Goal: Obtain resource: Obtain resource

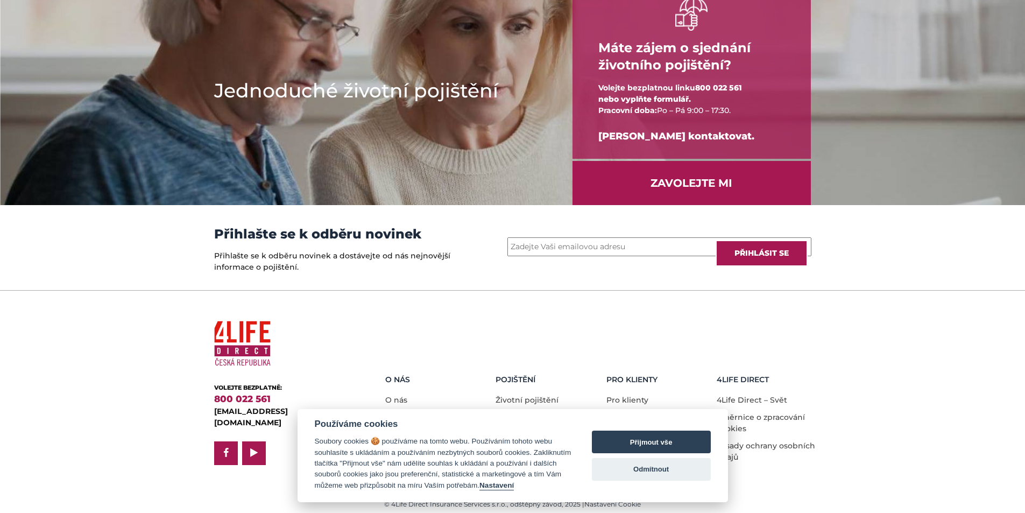
scroll to position [1390, 0]
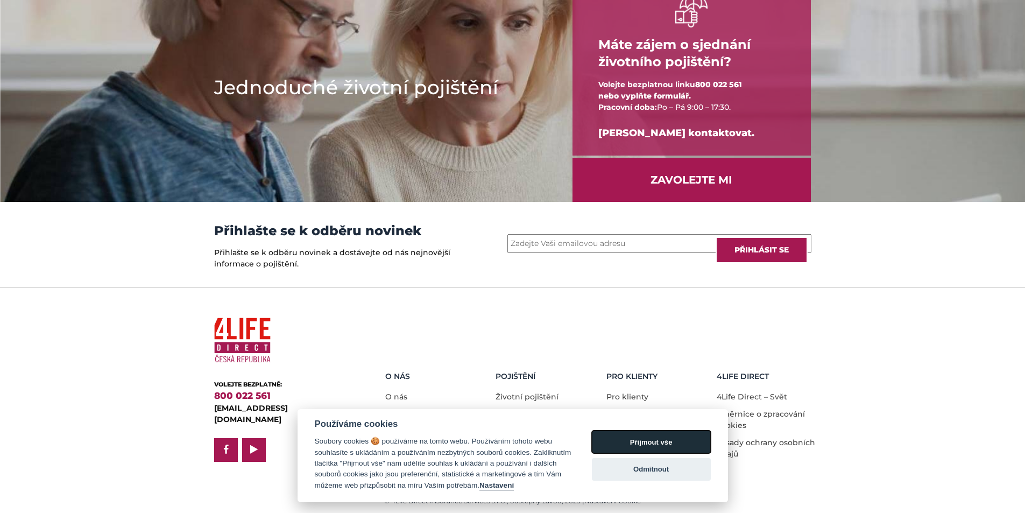
click at [609, 438] on button "Přijmout vše" at bounding box center [651, 442] width 119 height 23
checkbox input "true"
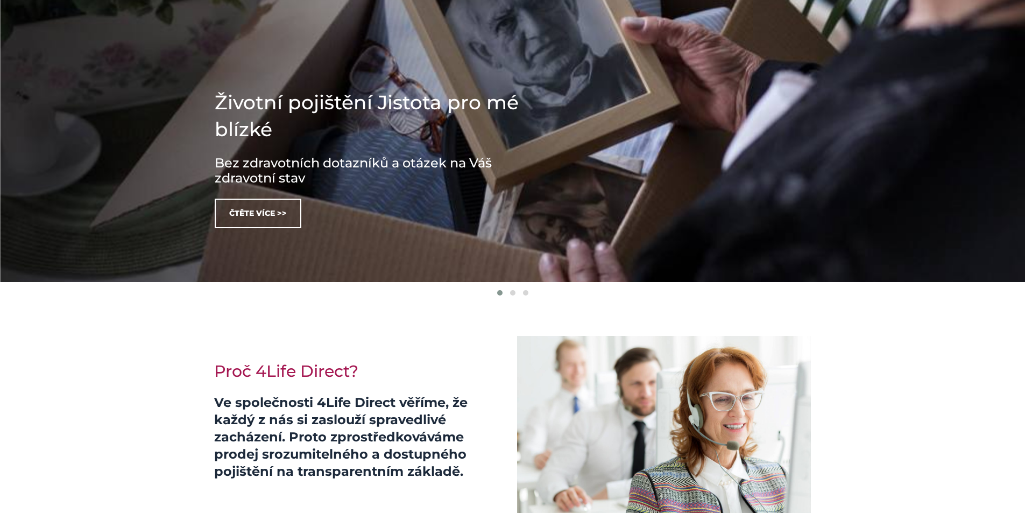
scroll to position [0, 0]
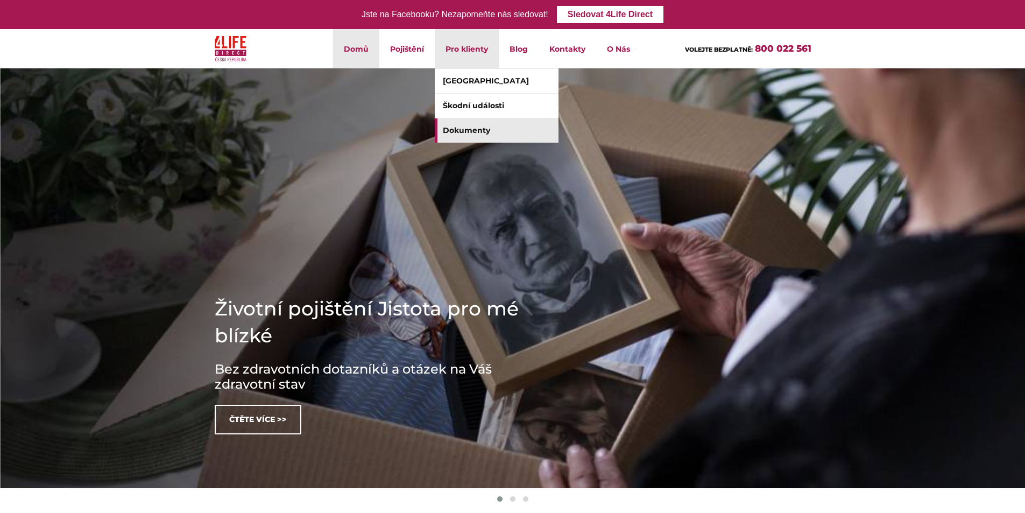
click at [473, 129] on link "Dokumenty" at bounding box center [497, 130] width 124 height 24
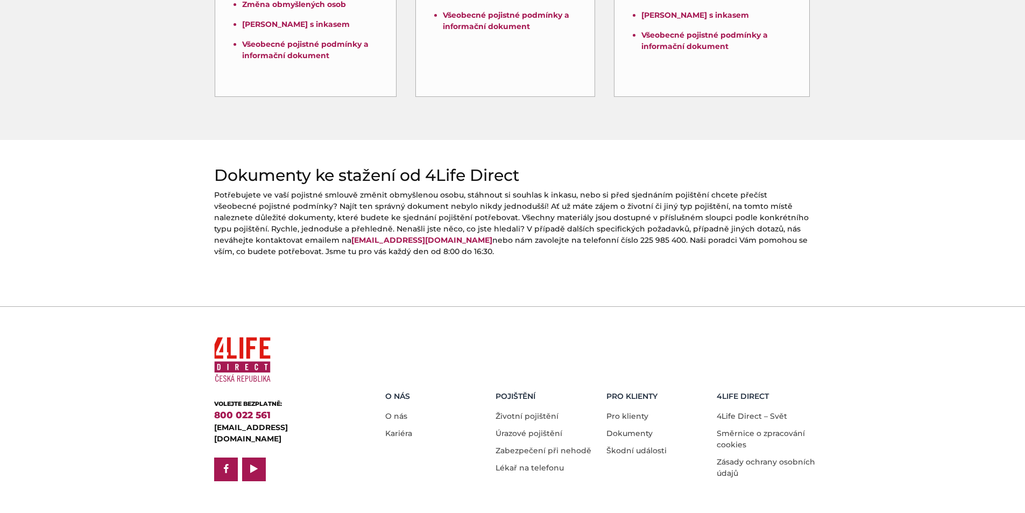
scroll to position [417, 0]
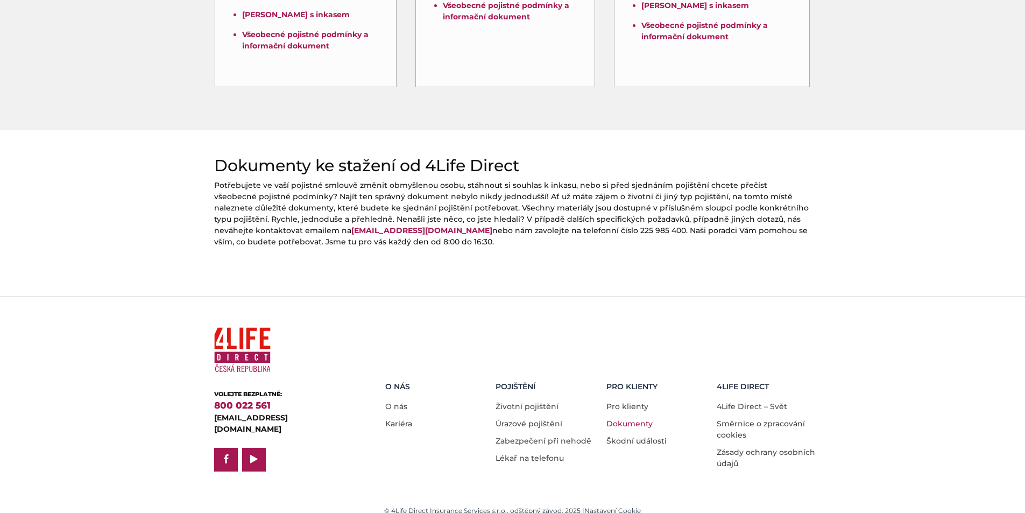
click at [637, 419] on link "Dokumenty" at bounding box center [630, 424] width 46 height 10
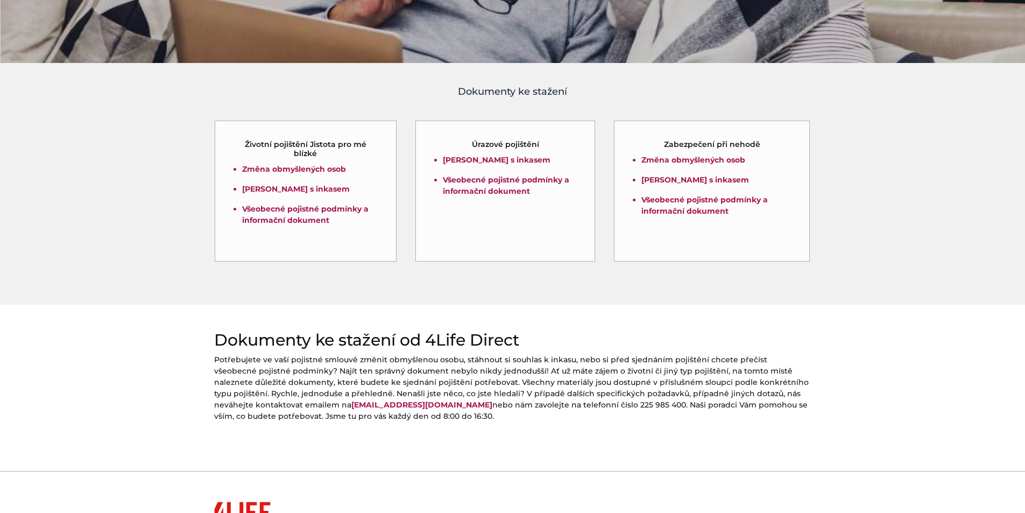
scroll to position [201, 0]
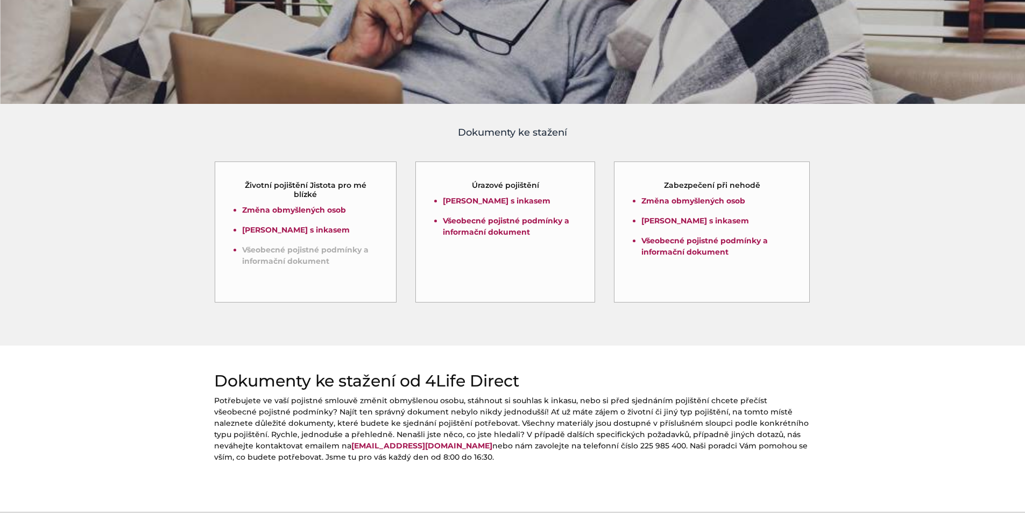
click at [304, 256] on link "Všeobecné pojistné podmínky a informační dokument" at bounding box center [305, 255] width 126 height 21
click at [305, 230] on link "[PERSON_NAME] s inkasem" at bounding box center [296, 230] width 108 height 10
click at [466, 229] on link "Všeobecné pojistné podmínky a informační dokument" at bounding box center [506, 226] width 126 height 21
click at [690, 199] on link "Změna obmyšlených osob" at bounding box center [694, 201] width 104 height 10
click at [673, 218] on link "[PERSON_NAME] s inkasem" at bounding box center [696, 221] width 108 height 10
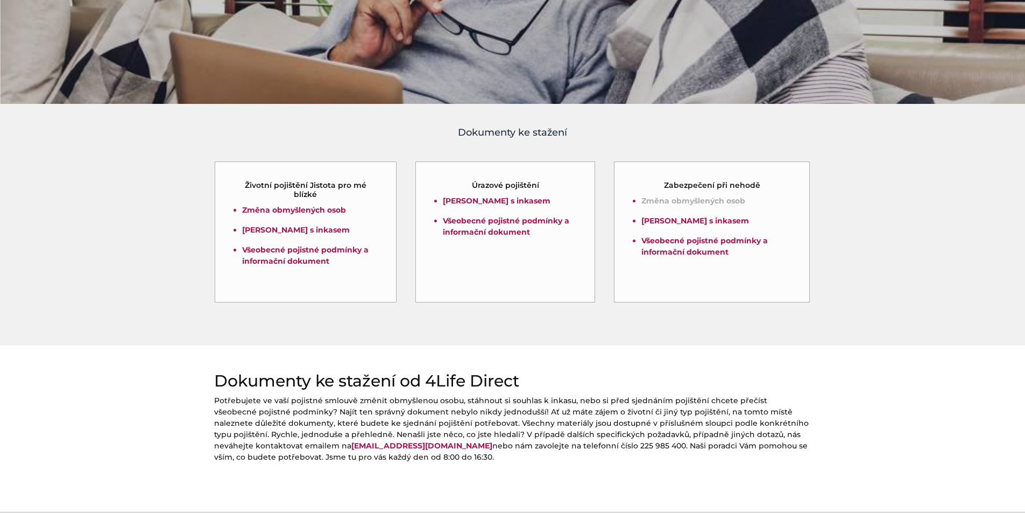
click at [715, 201] on link "Změna obmyšlených osob" at bounding box center [694, 201] width 104 height 10
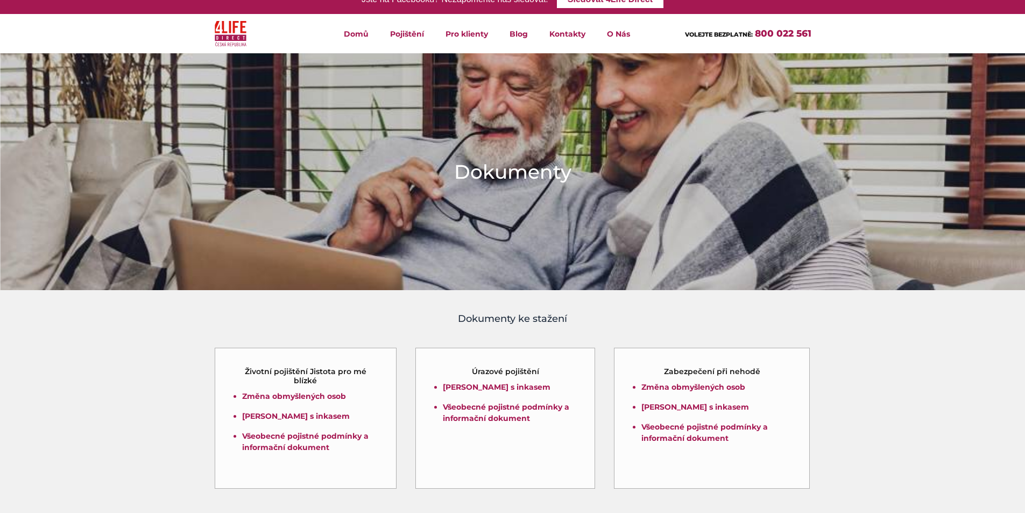
scroll to position [0, 0]
